Goal: Task Accomplishment & Management: Use online tool/utility

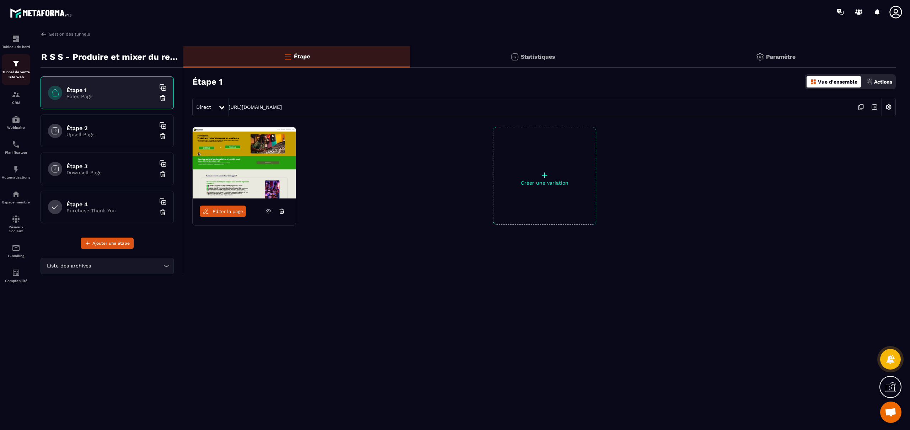
click at [16, 64] on img at bounding box center [16, 63] width 9 height 9
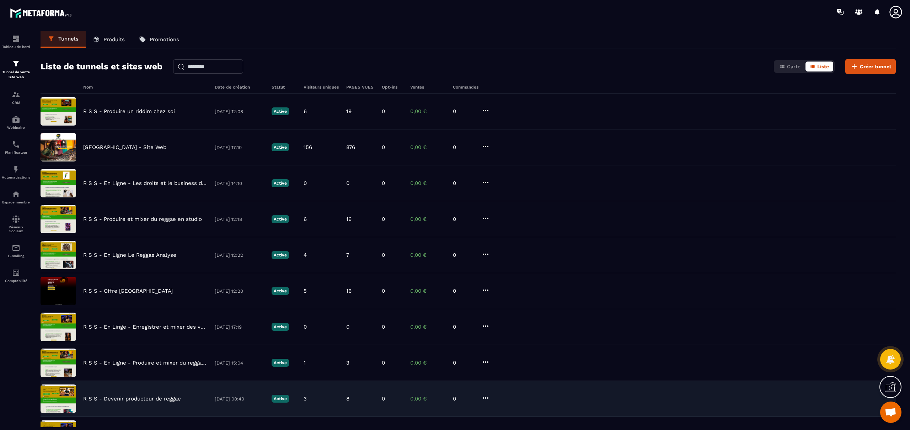
click at [147, 399] on p "R S S - Devenir producteur de reggae" at bounding box center [132, 398] width 98 height 6
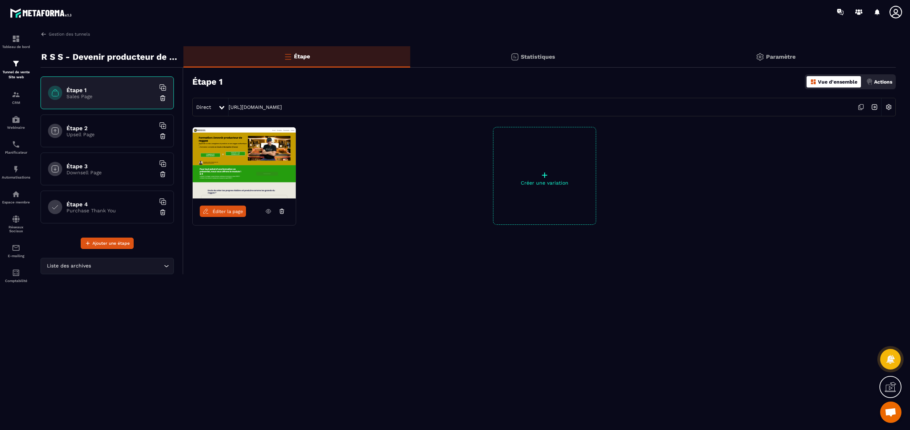
click at [232, 209] on span "Éditer la page" at bounding box center [228, 211] width 31 height 5
